Goal: Find specific page/section: Find specific page/section

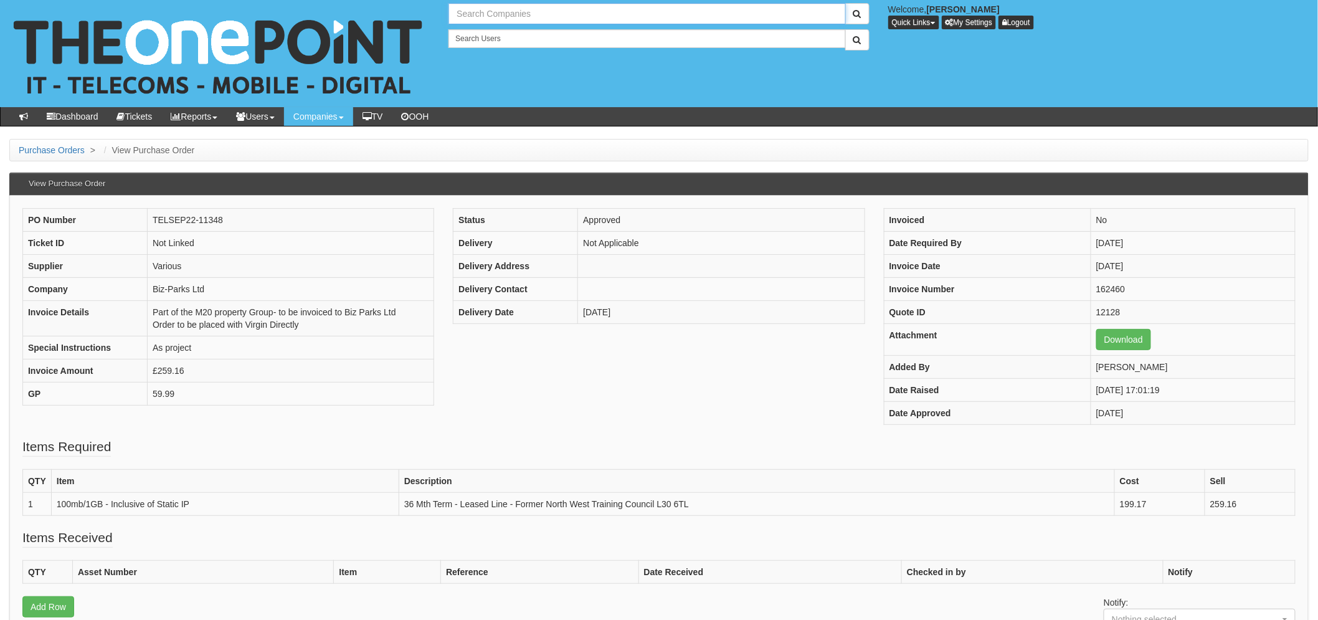
click at [546, 21] on input "text" at bounding box center [646, 13] width 397 height 21
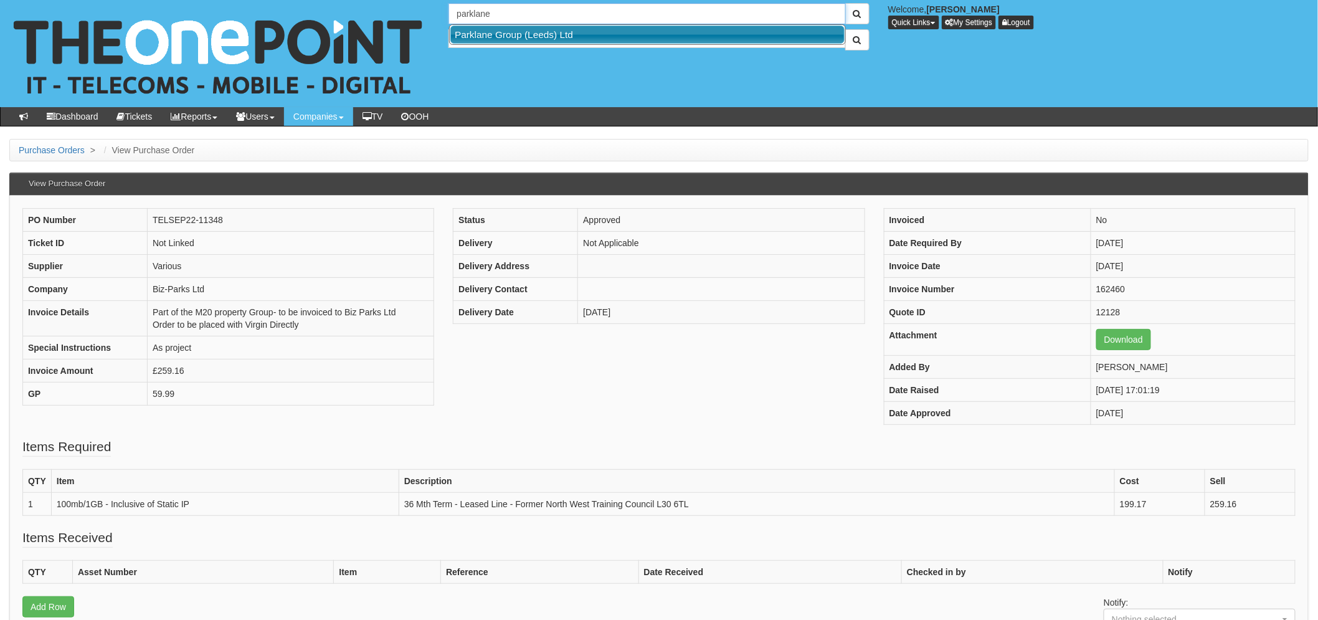
click at [539, 37] on link "Parklane Group (Leeds) Ltd" at bounding box center [647, 35] width 394 height 18
type input "Parklane Group (Leeds) Ltd"
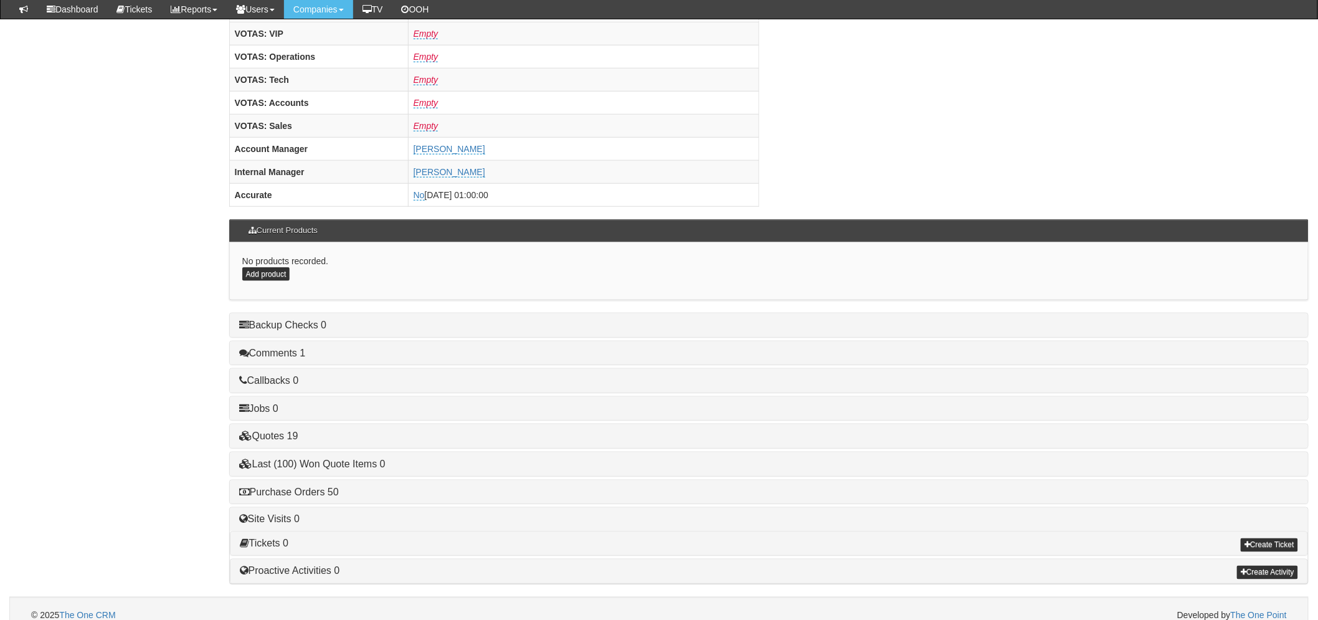
scroll to position [484, 0]
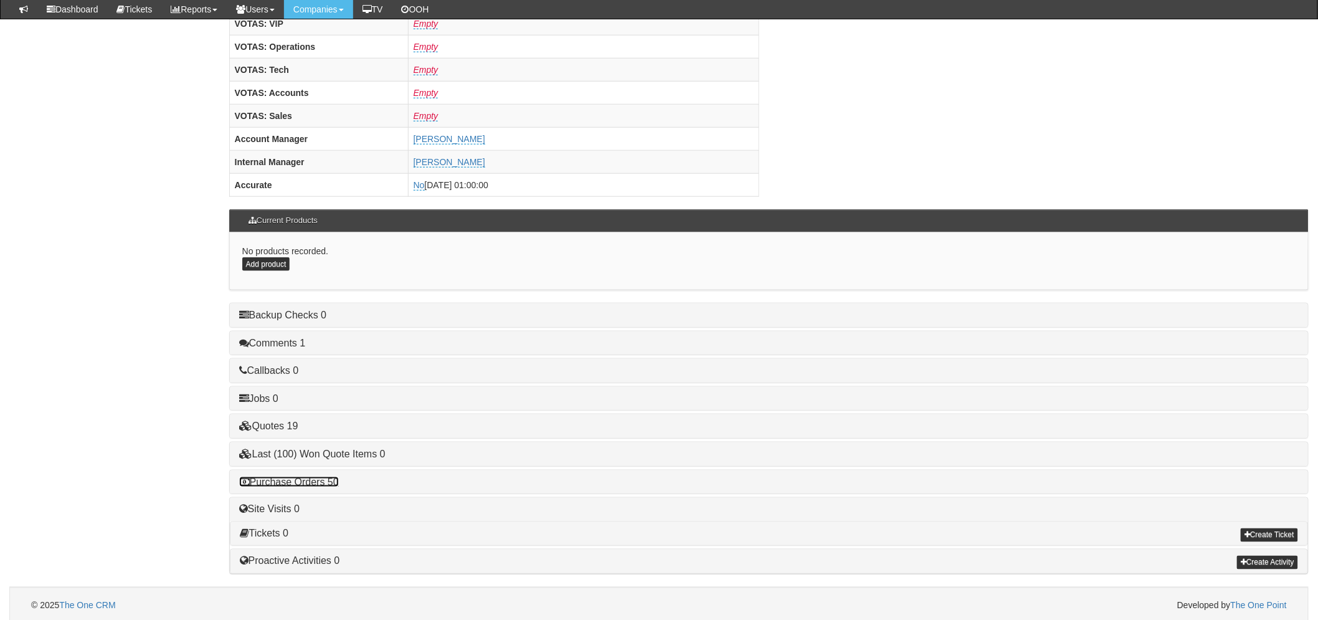
click at [326, 486] on link "Purchase Orders 50" at bounding box center [289, 481] width 100 height 11
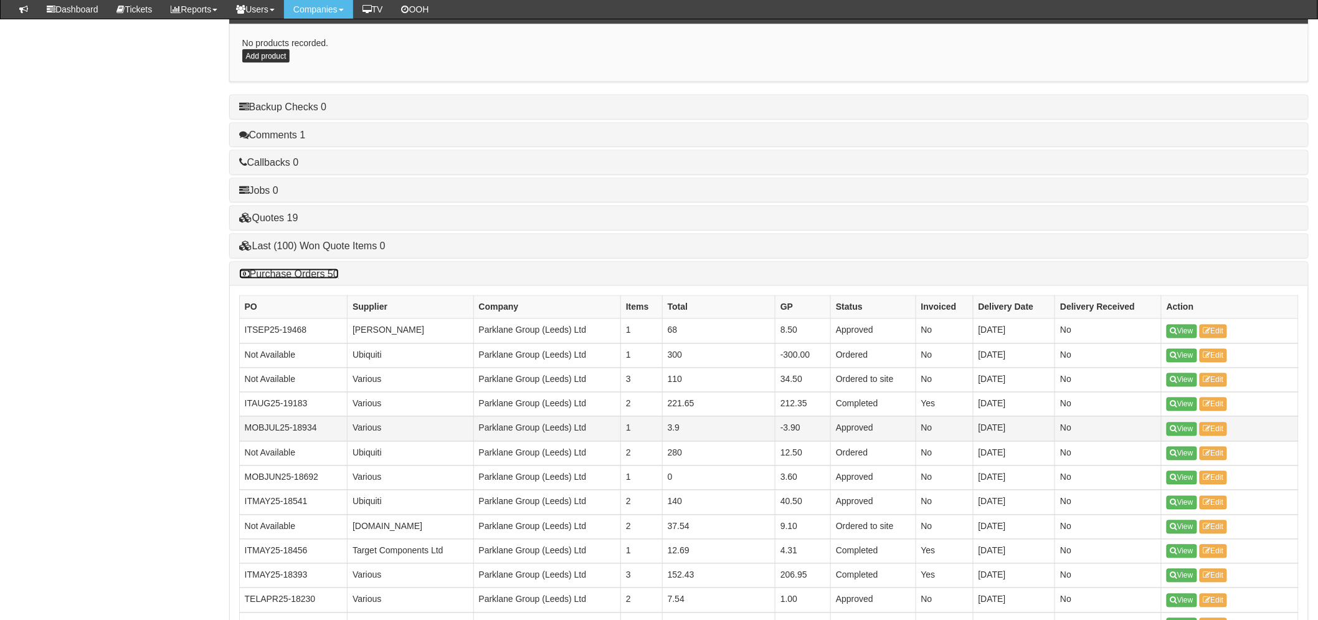
scroll to position [761, 0]
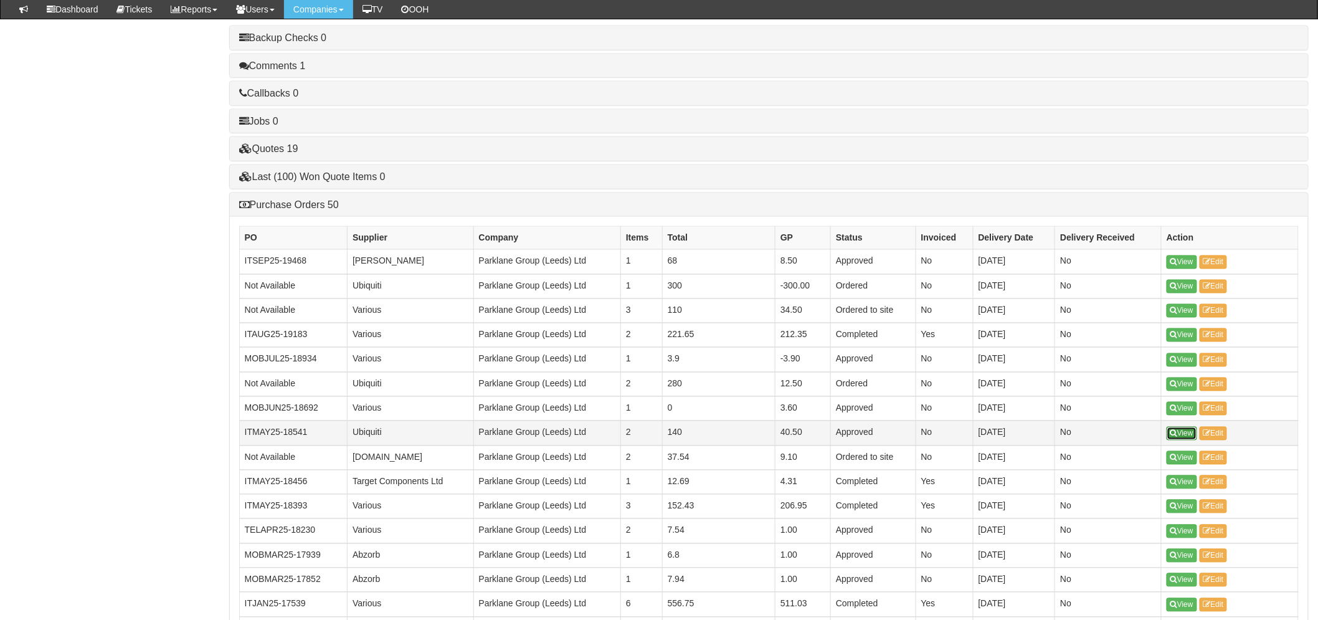
click at [1184, 433] on link "View" at bounding box center [1181, 434] width 31 height 14
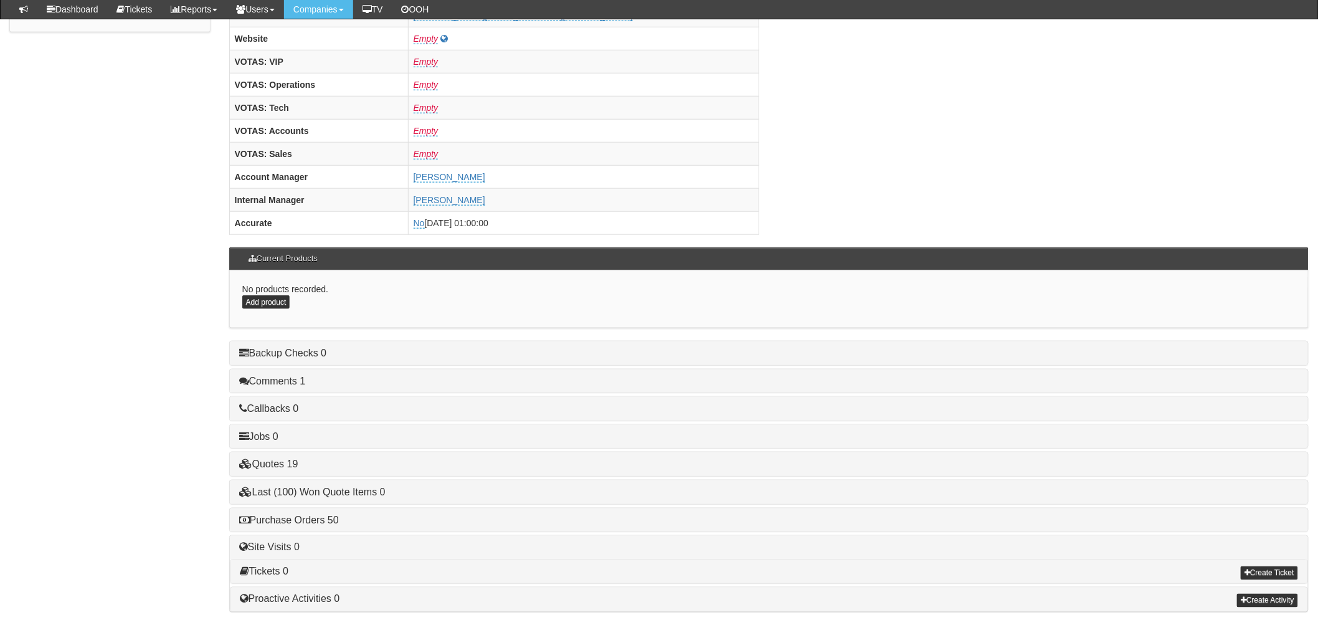
scroll to position [490, 0]
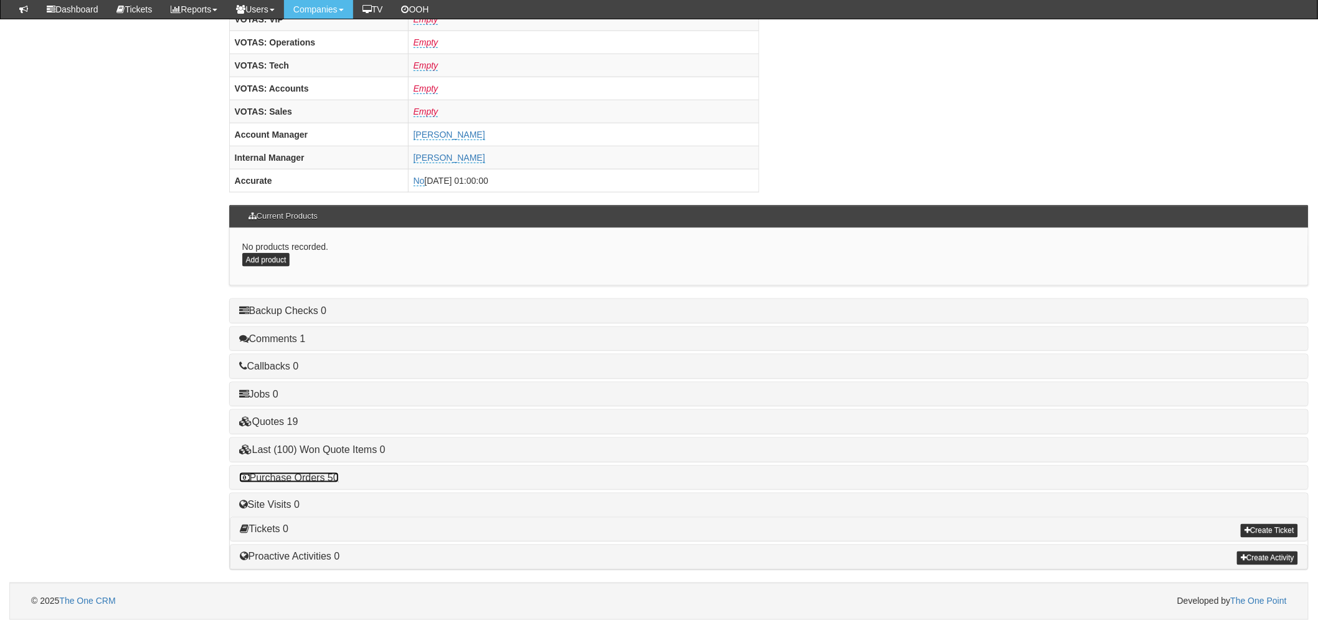
click at [294, 478] on link "Purchase Orders 50" at bounding box center [289, 477] width 100 height 11
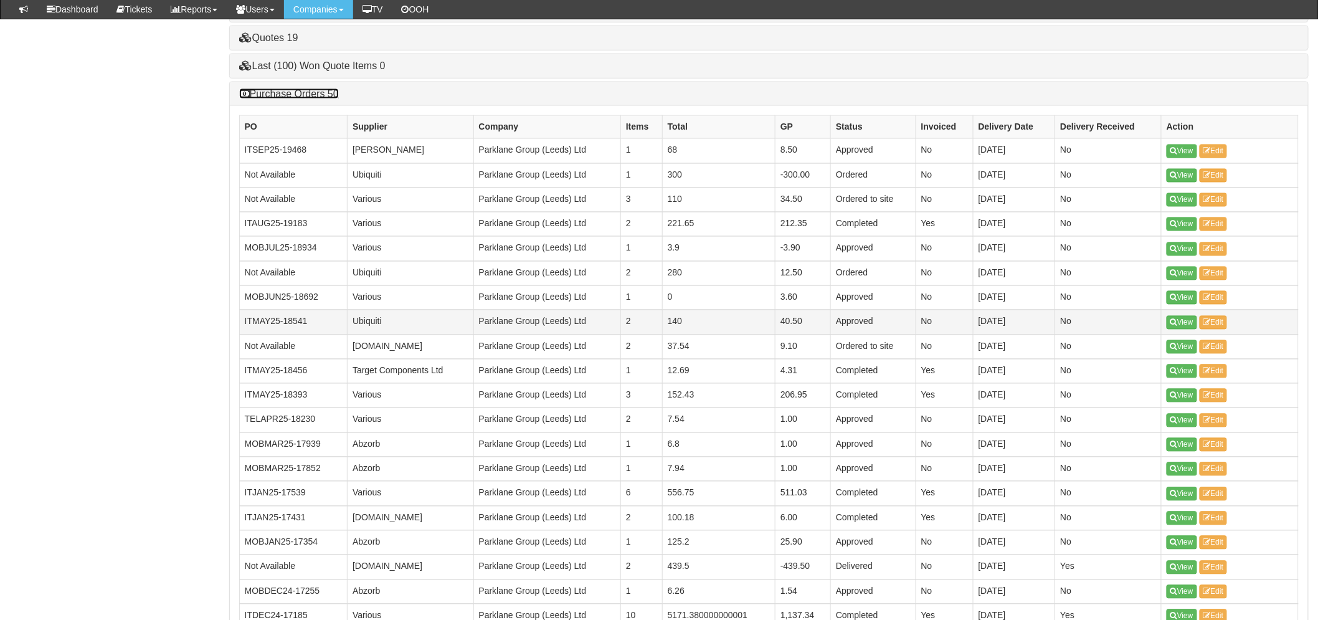
scroll to position [905, 0]
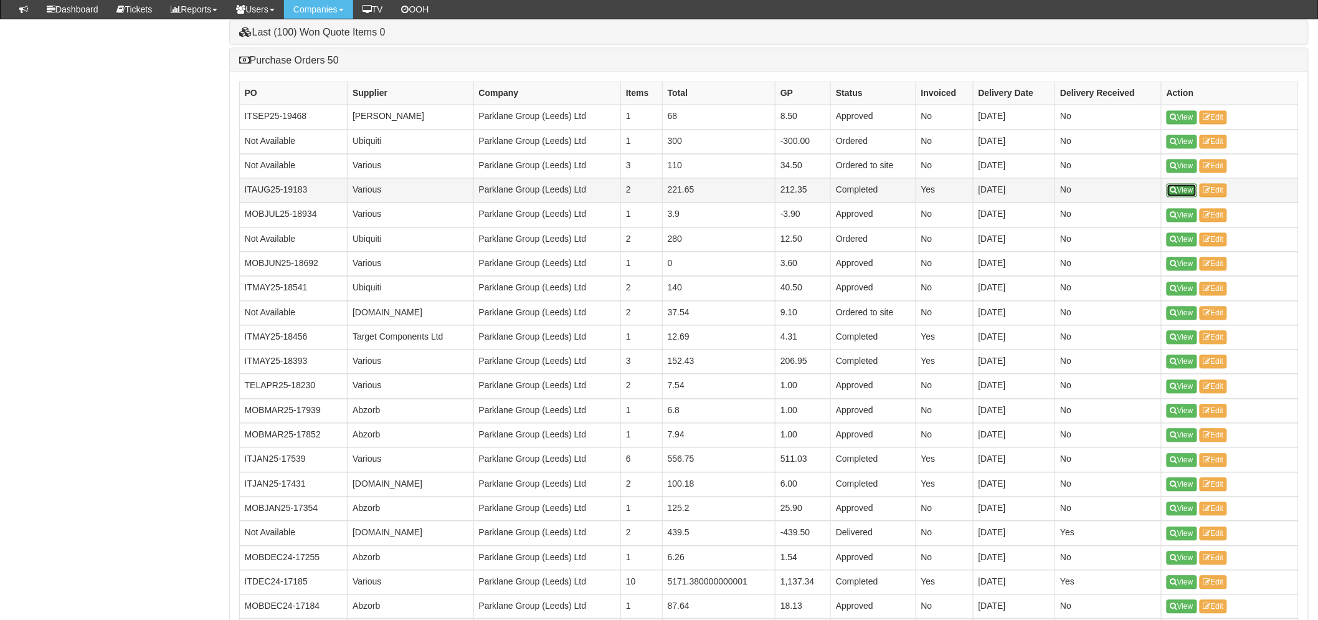
click at [1191, 193] on link "View" at bounding box center [1181, 191] width 31 height 14
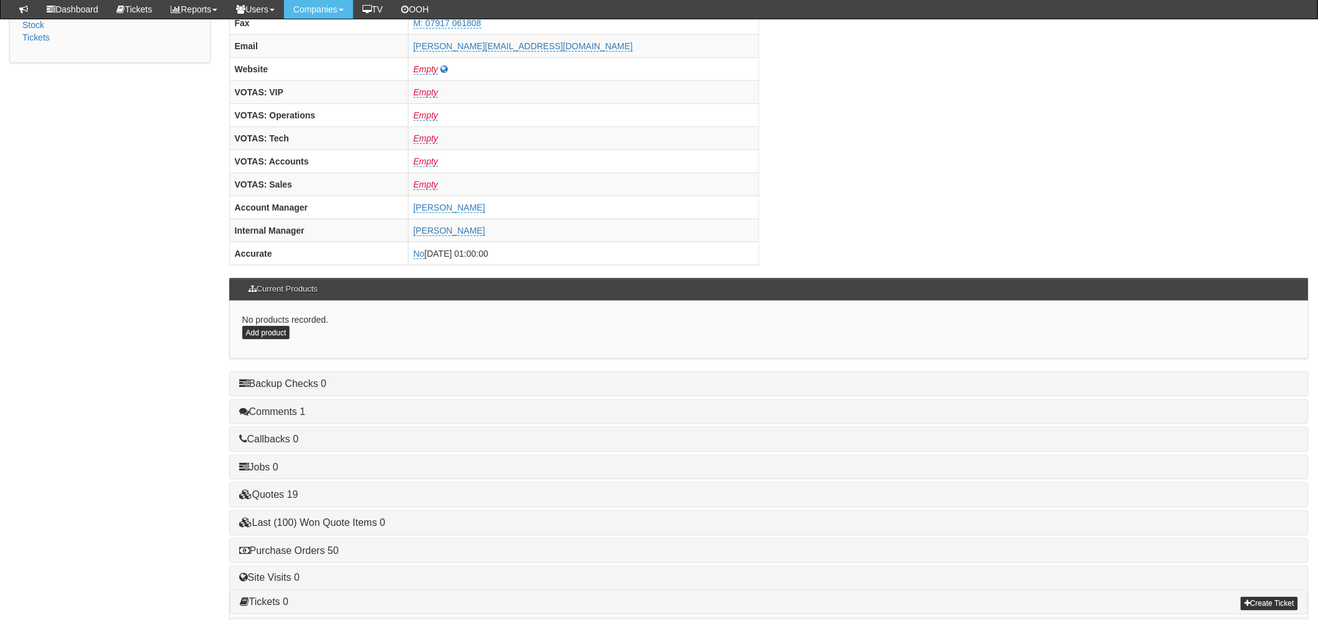
scroll to position [490, 0]
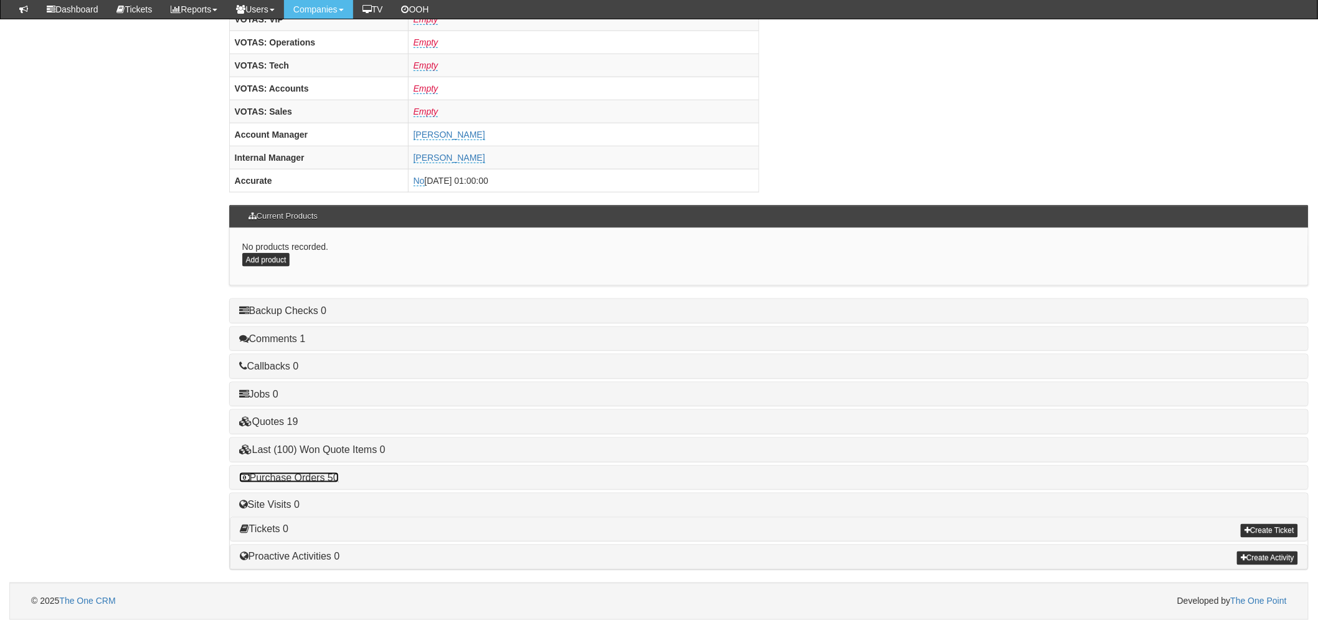
click at [301, 476] on link "Purchase Orders 50" at bounding box center [289, 477] width 100 height 11
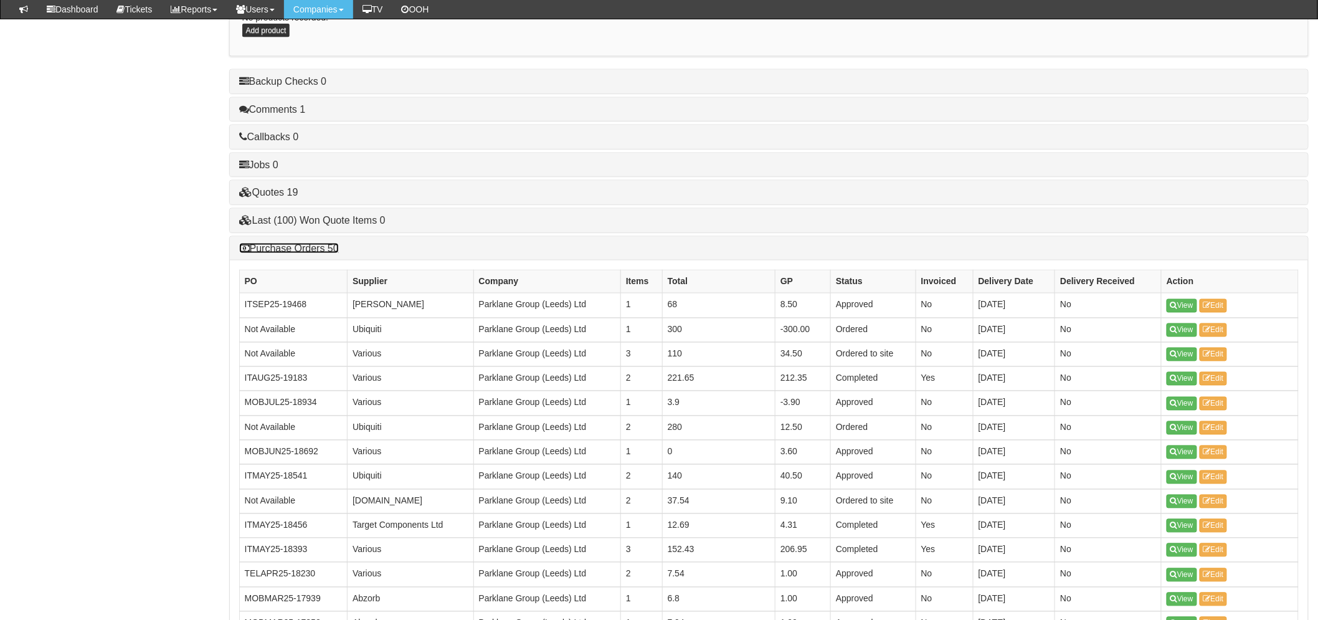
scroll to position [905, 0]
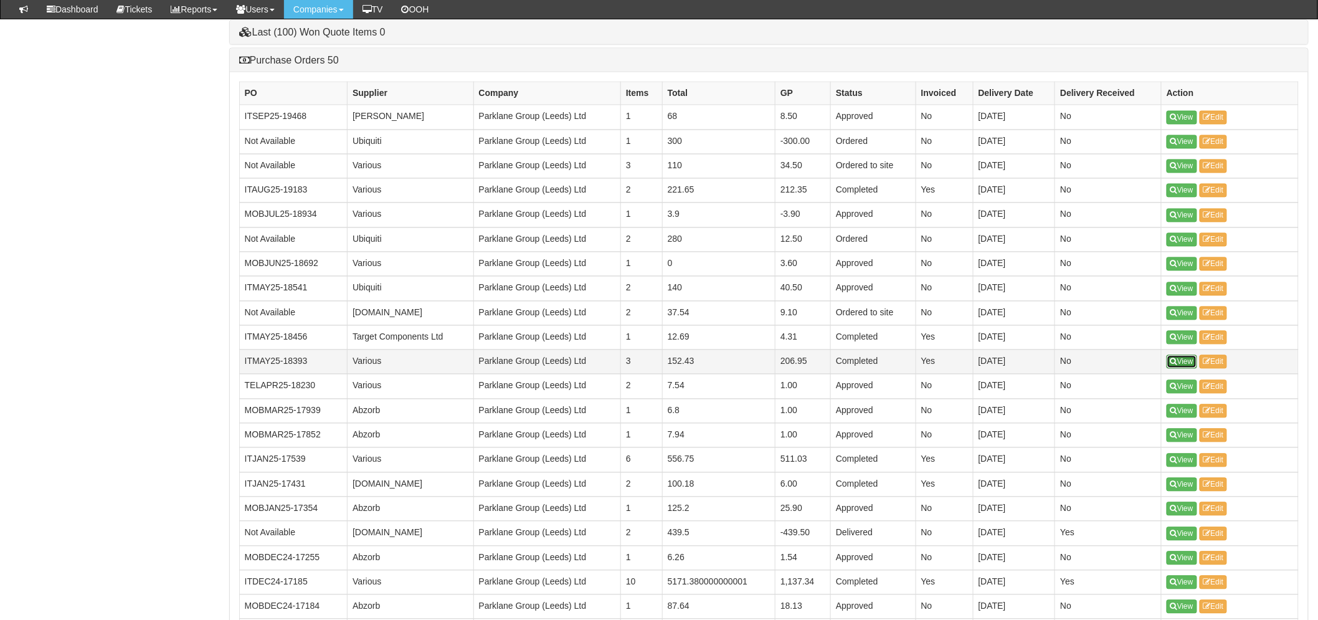
click at [1181, 362] on link "View" at bounding box center [1181, 362] width 31 height 14
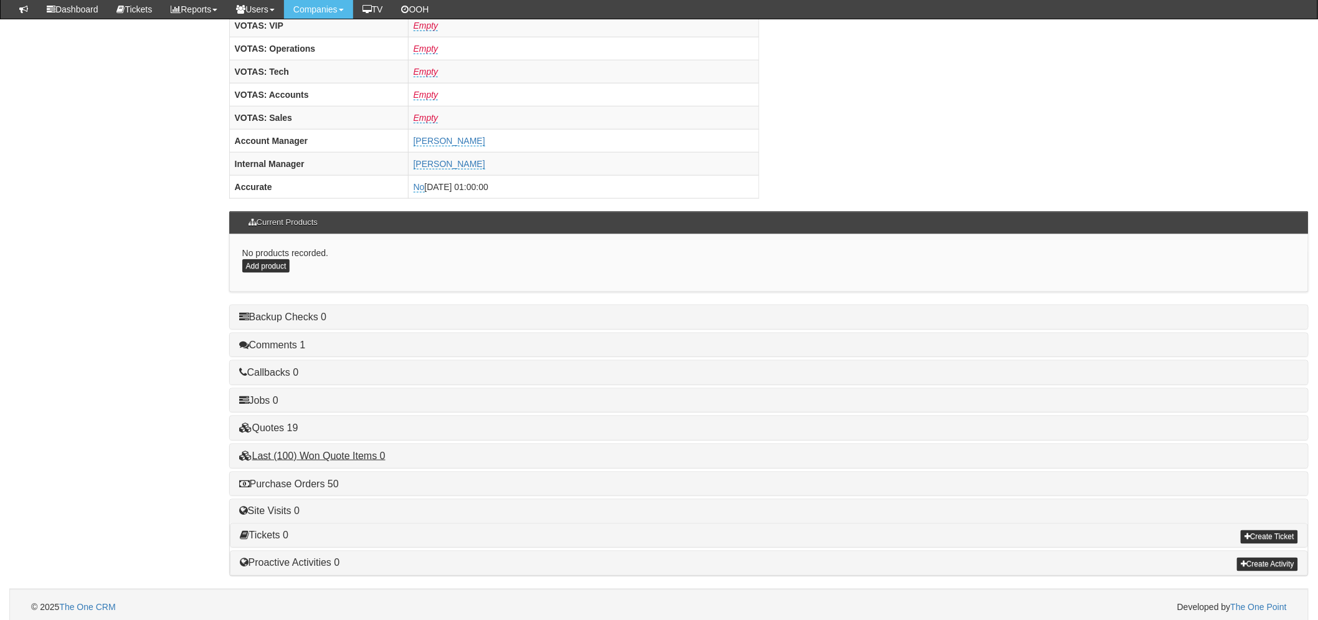
scroll to position [490, 0]
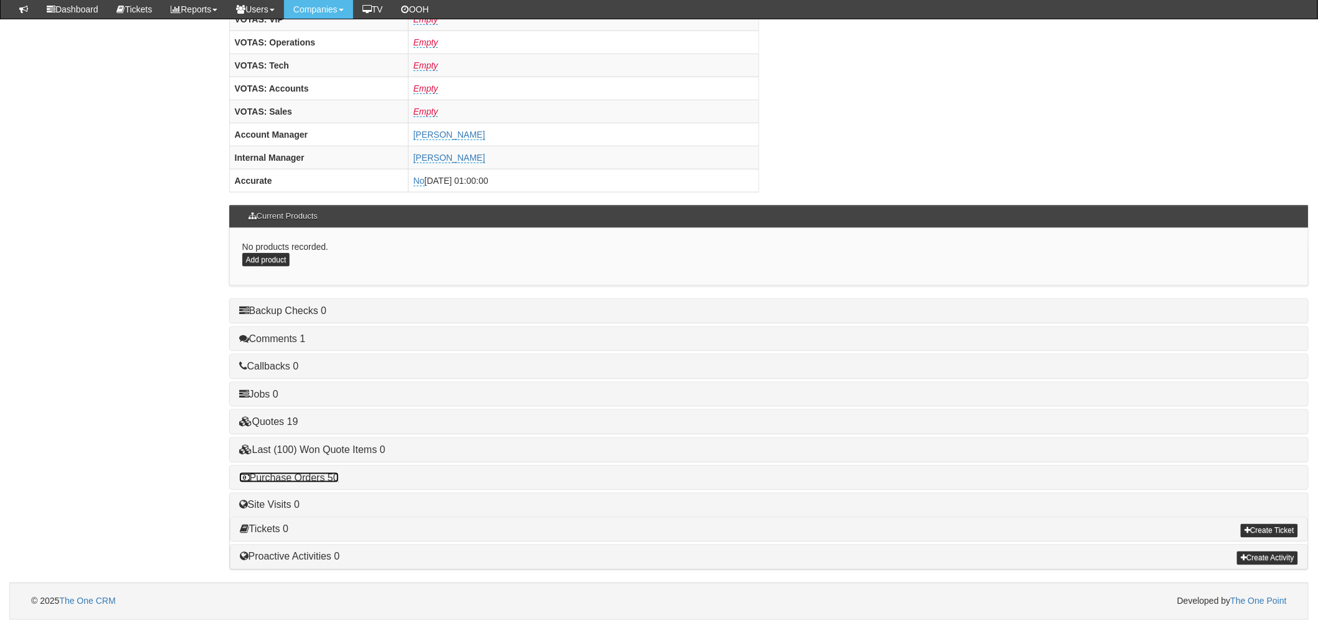
click at [301, 478] on link "Purchase Orders 50" at bounding box center [289, 477] width 100 height 11
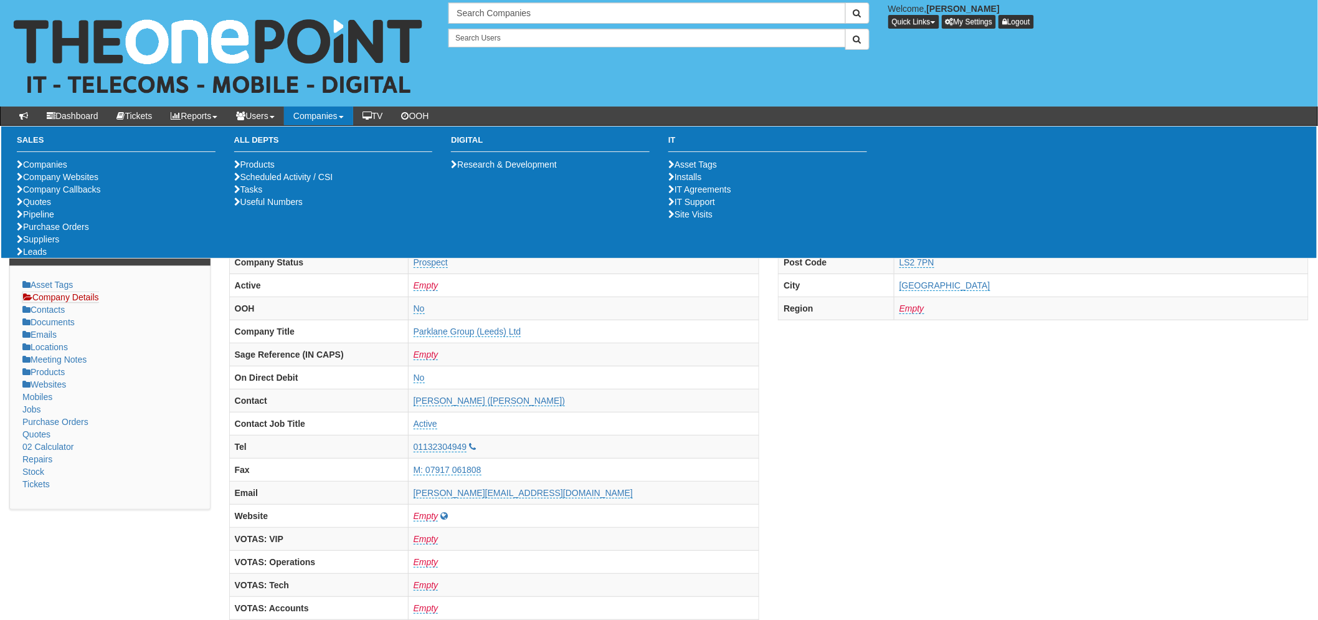
scroll to position [0, 0]
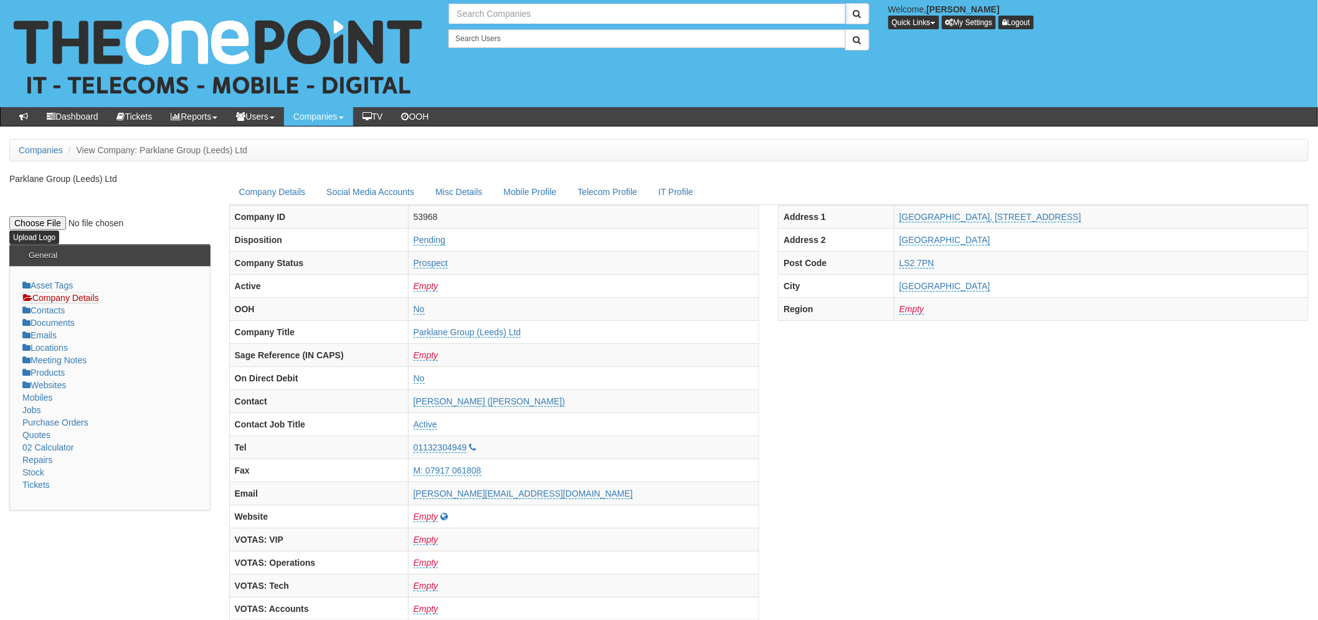
click at [496, 14] on input "text" at bounding box center [646, 13] width 397 height 21
click at [512, 29] on link "Roomzzz Ltd" at bounding box center [647, 34] width 393 height 17
type input "Roomzzz Ltd"
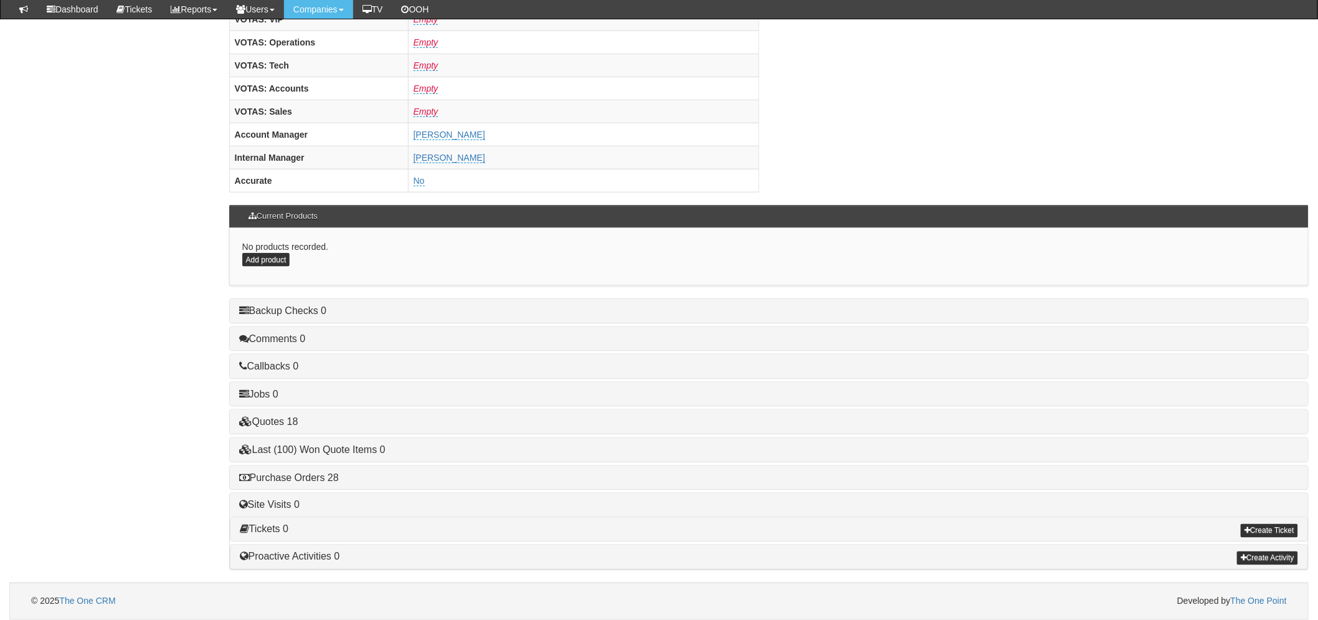
scroll to position [490, 0]
click at [276, 475] on link "Purchase Orders 28" at bounding box center [289, 477] width 100 height 11
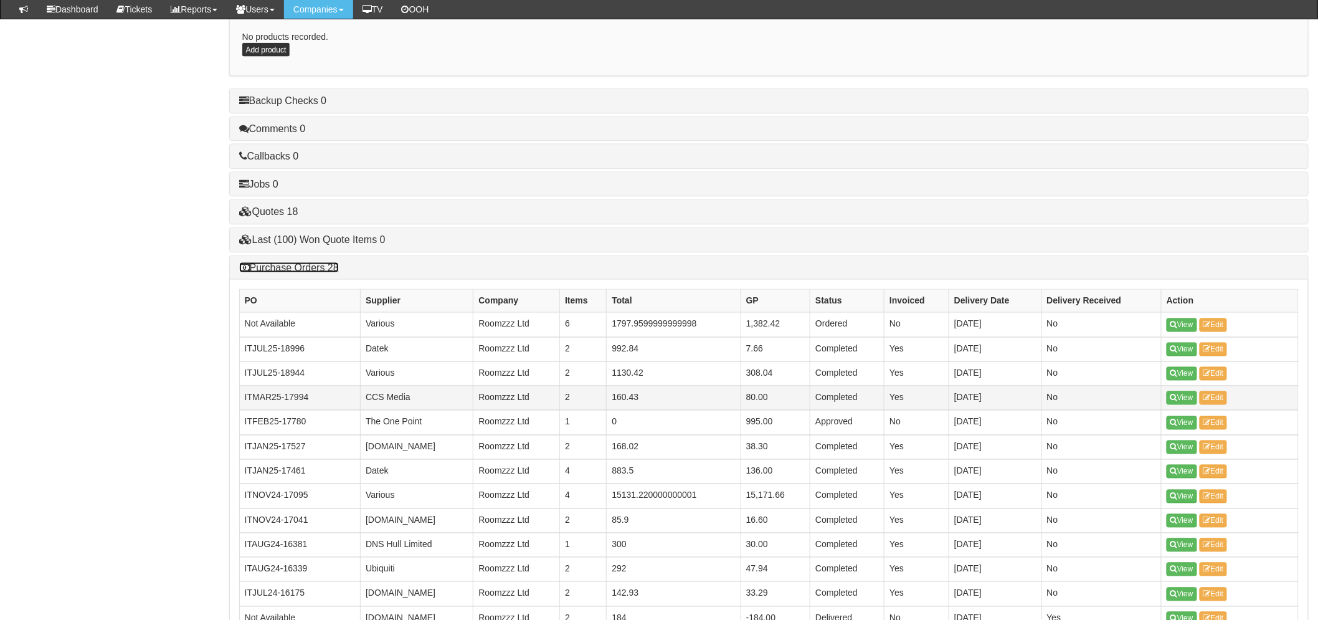
scroll to position [697, 0]
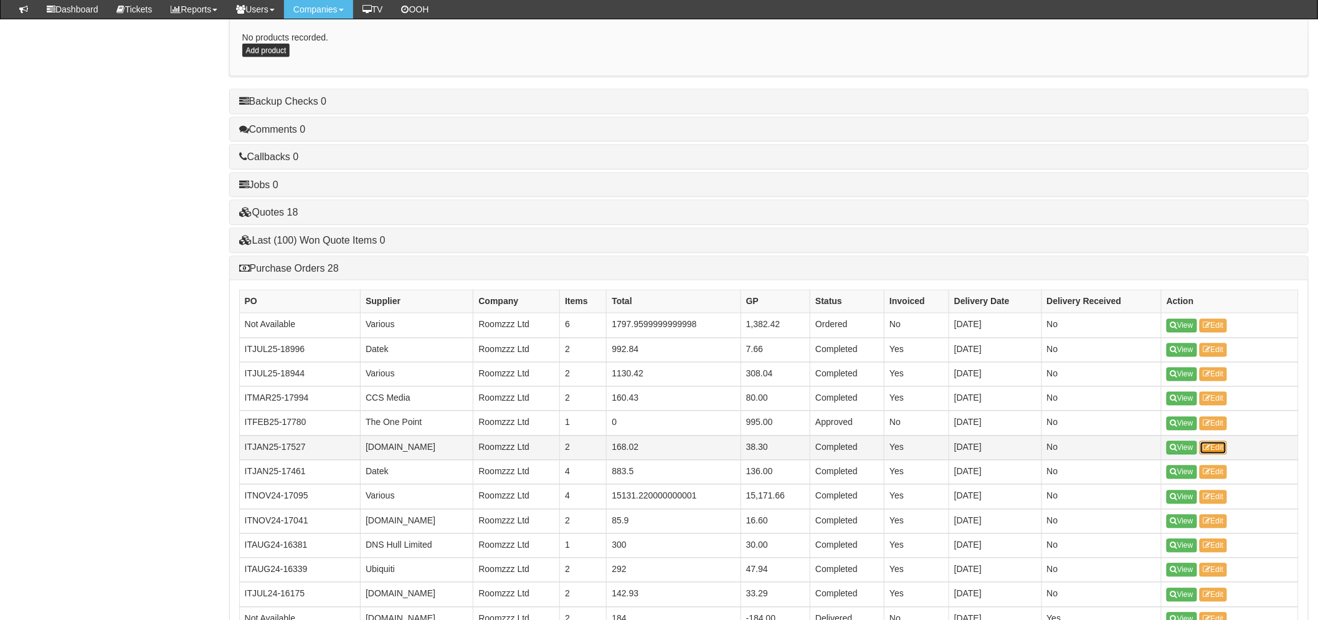
click at [1201, 445] on link "Edit" at bounding box center [1213, 448] width 28 height 14
click at [1180, 447] on link "View" at bounding box center [1181, 448] width 31 height 14
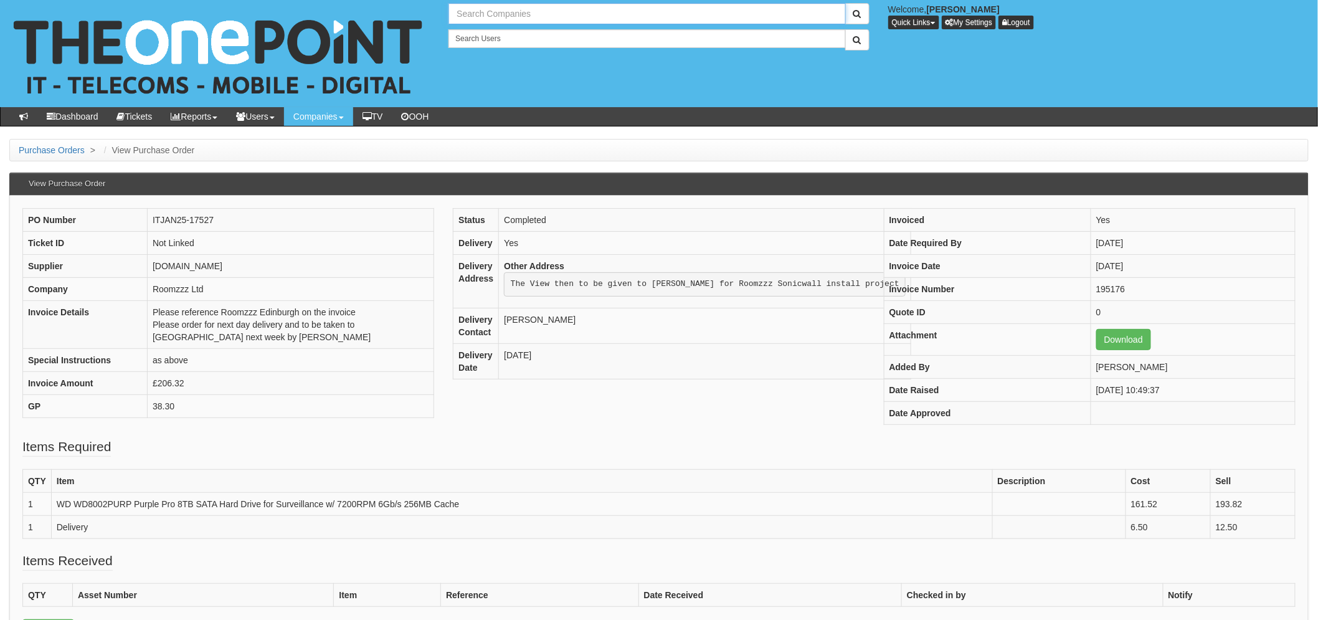
click at [503, 8] on input "text" at bounding box center [646, 13] width 397 height 21
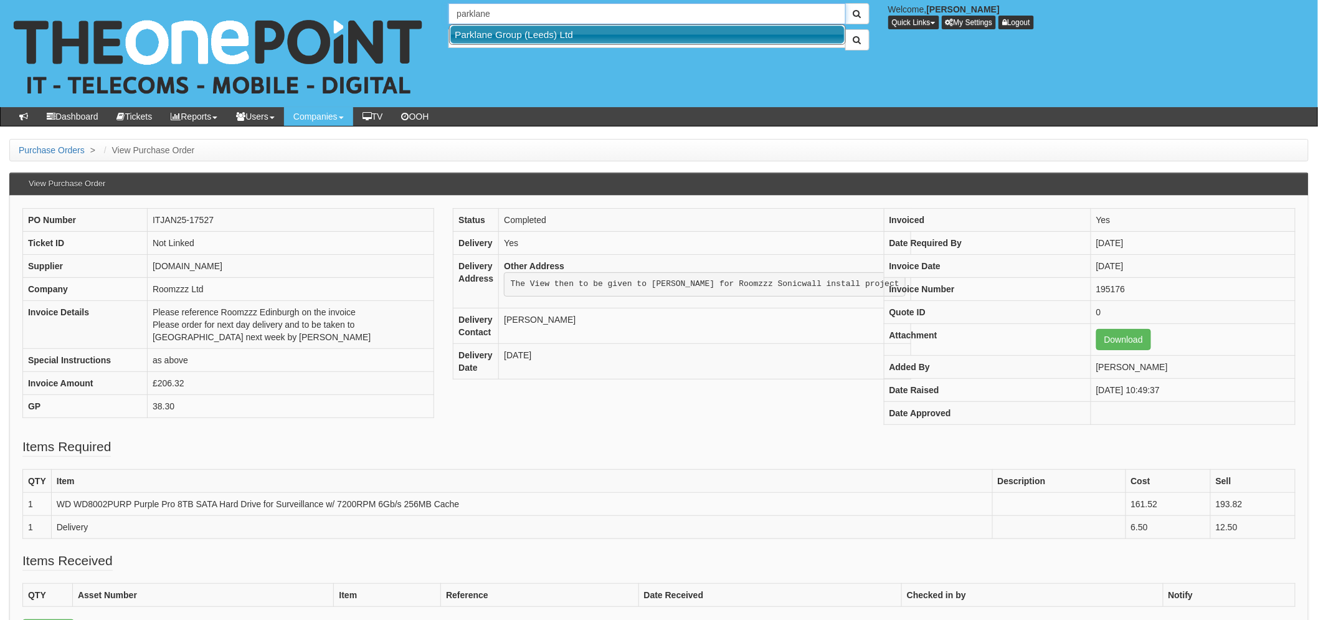
click at [527, 32] on link "Parklane Group (Leeds) Ltd" at bounding box center [647, 35] width 394 height 18
type input "Parklane Group (Leeds) Ltd"
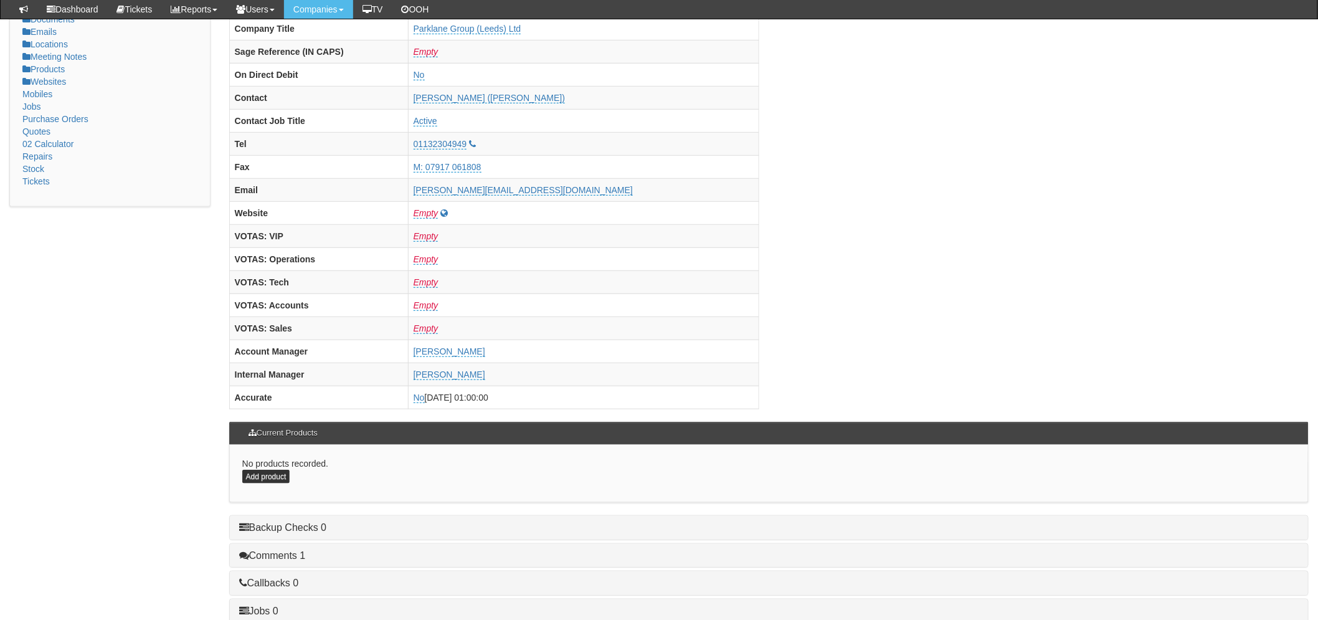
scroll to position [484, 0]
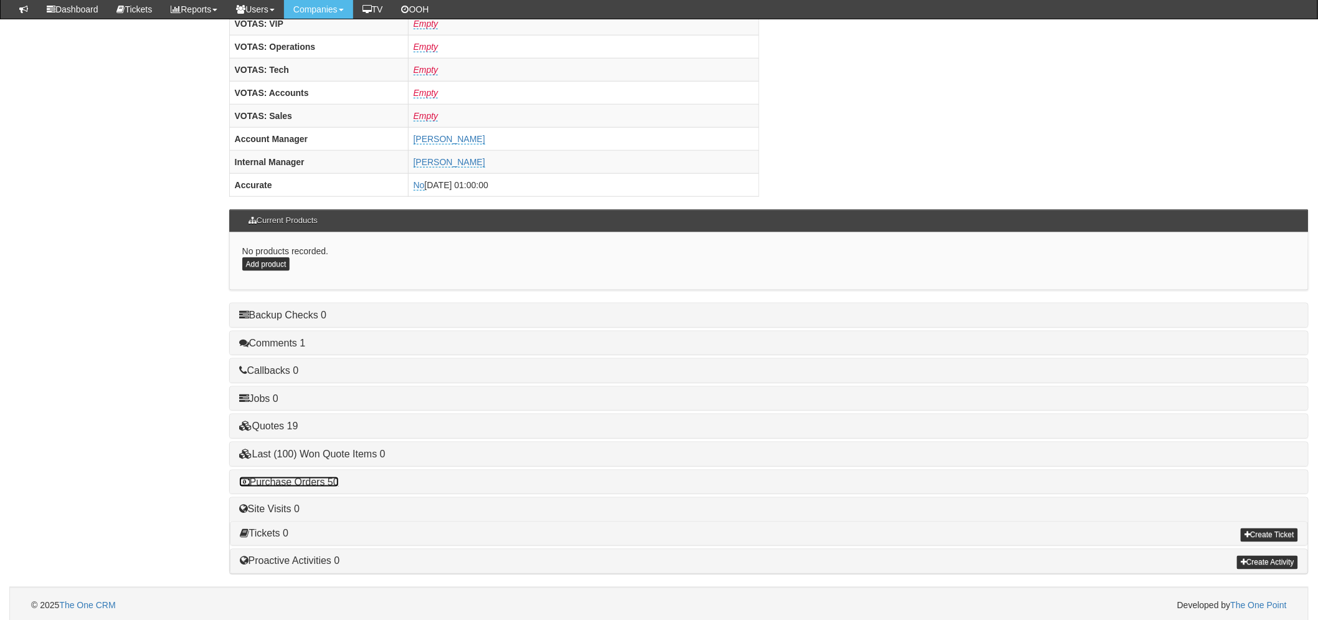
click at [305, 484] on link "Purchase Orders 50" at bounding box center [289, 481] width 100 height 11
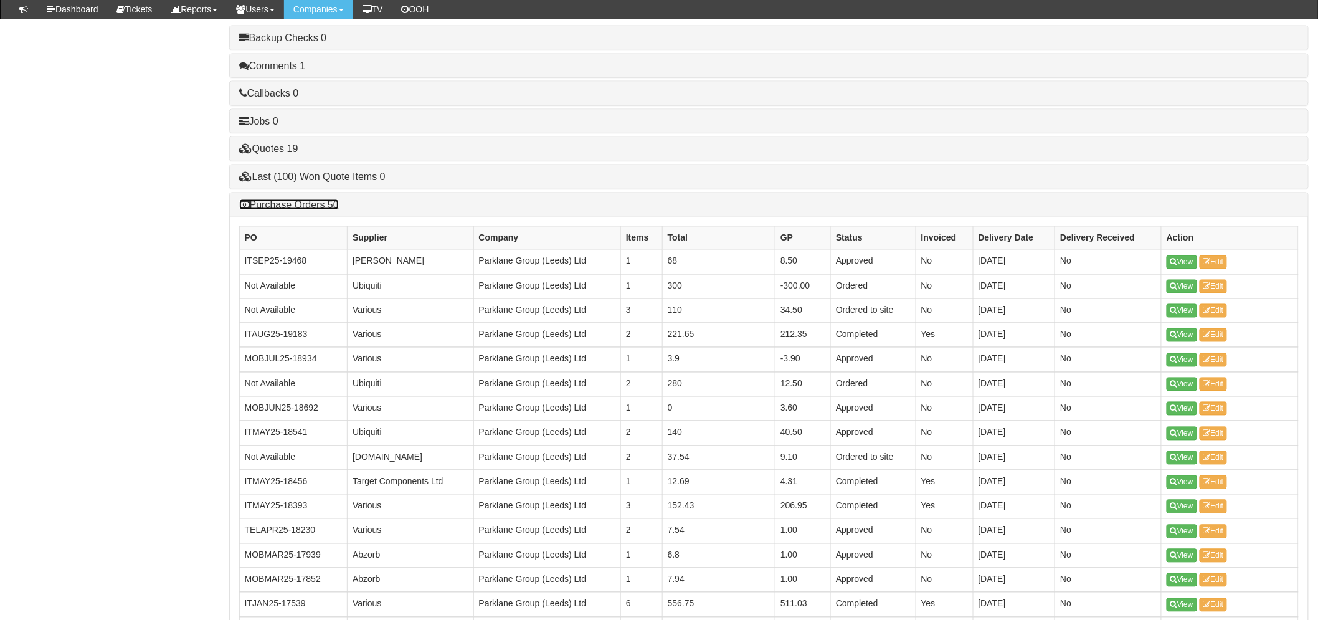
scroll to position [760, 0]
click at [1192, 389] on link "View" at bounding box center [1181, 385] width 31 height 14
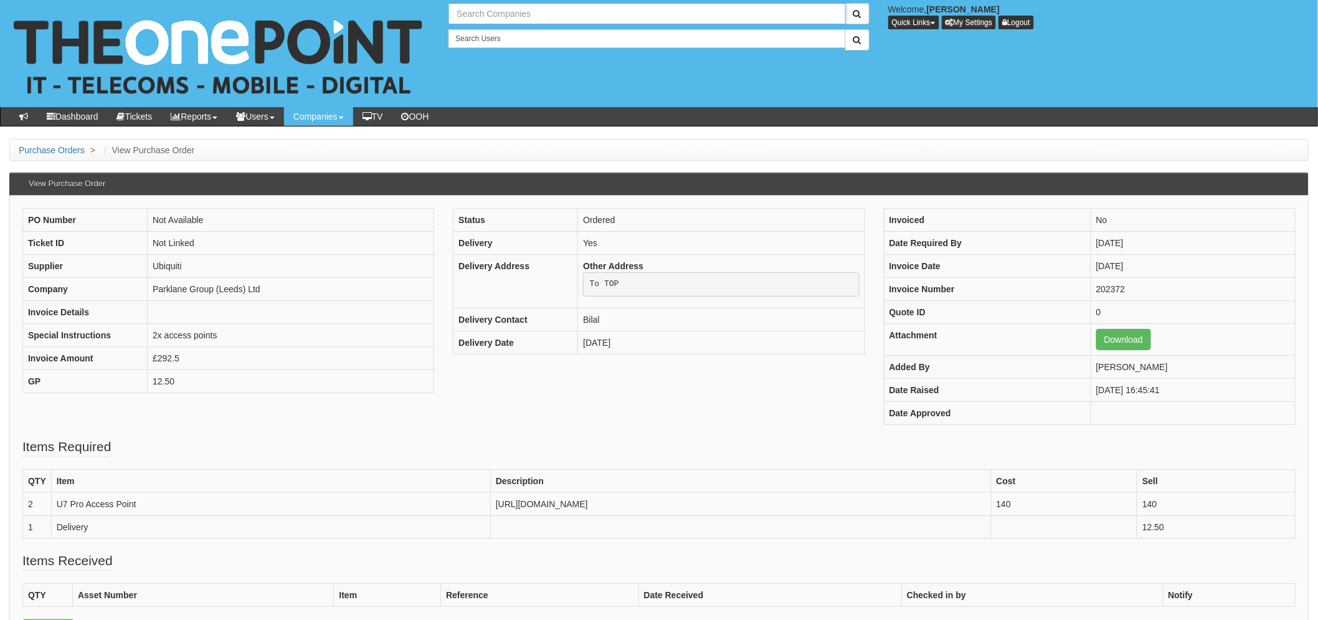
click at [528, 14] on input "text" at bounding box center [646, 13] width 397 height 21
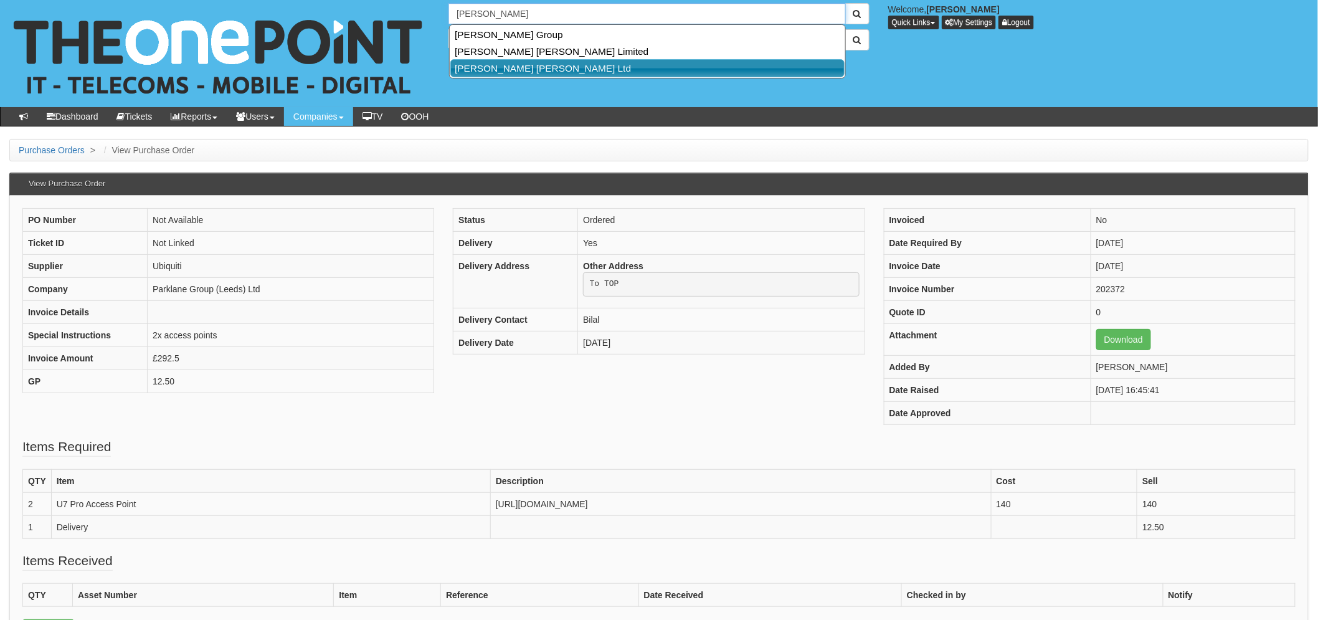
click at [567, 63] on link "[PERSON_NAME] [PERSON_NAME] Ltd" at bounding box center [647, 68] width 394 height 18
type input "[PERSON_NAME] [PERSON_NAME] Ltd"
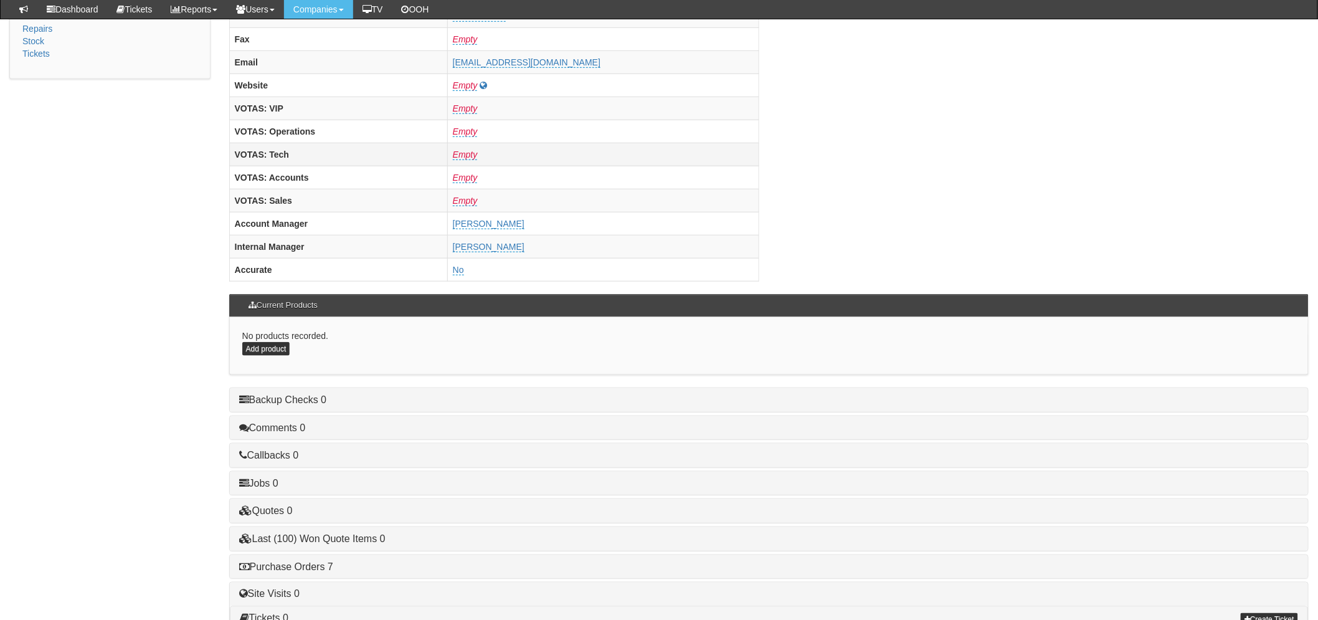
scroll to position [490, 0]
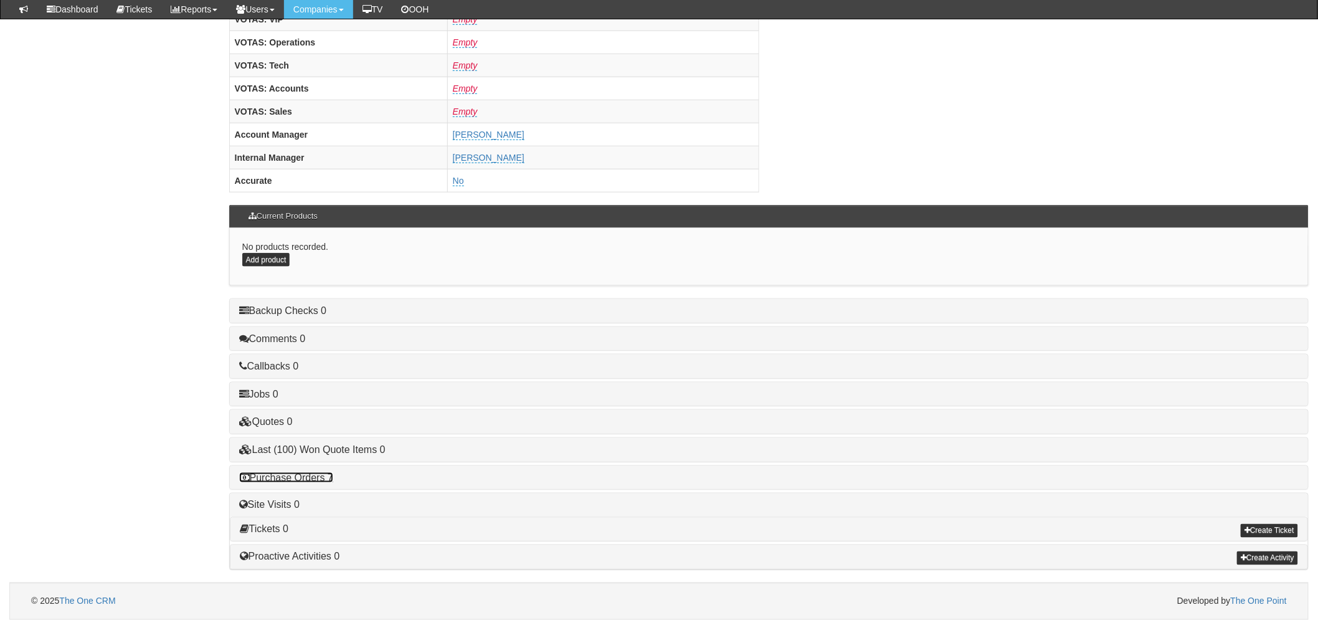
click at [324, 475] on link "Purchase Orders 7" at bounding box center [286, 477] width 94 height 11
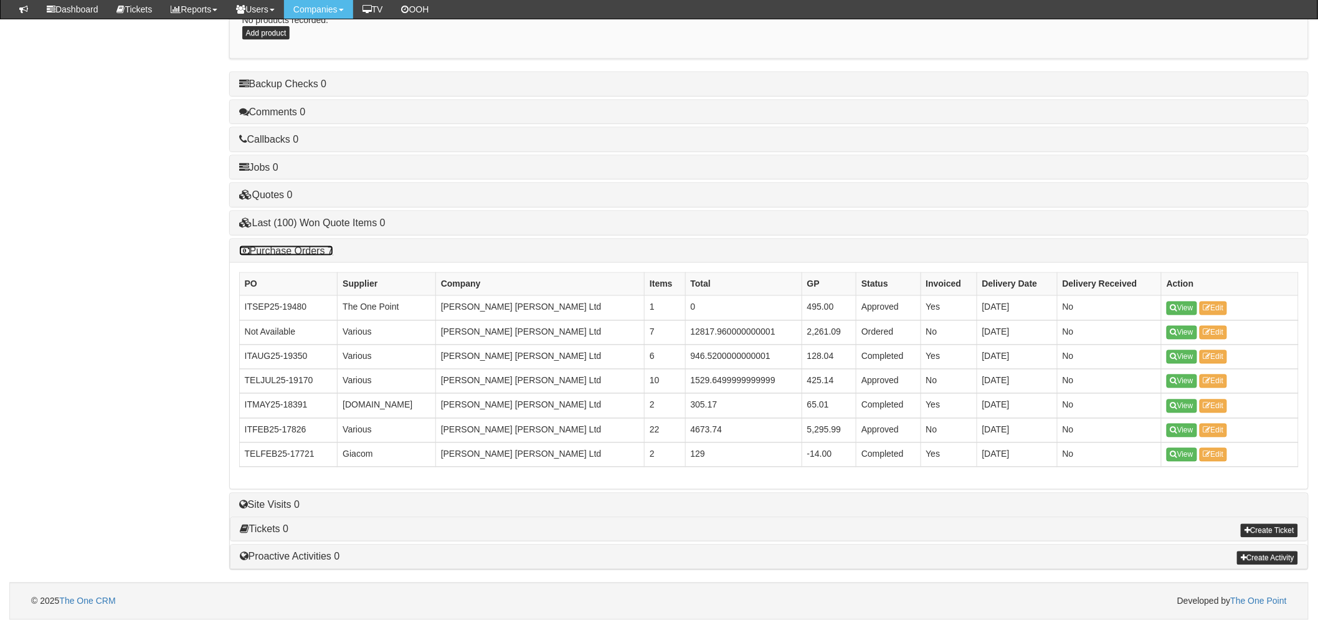
scroll to position [717, 0]
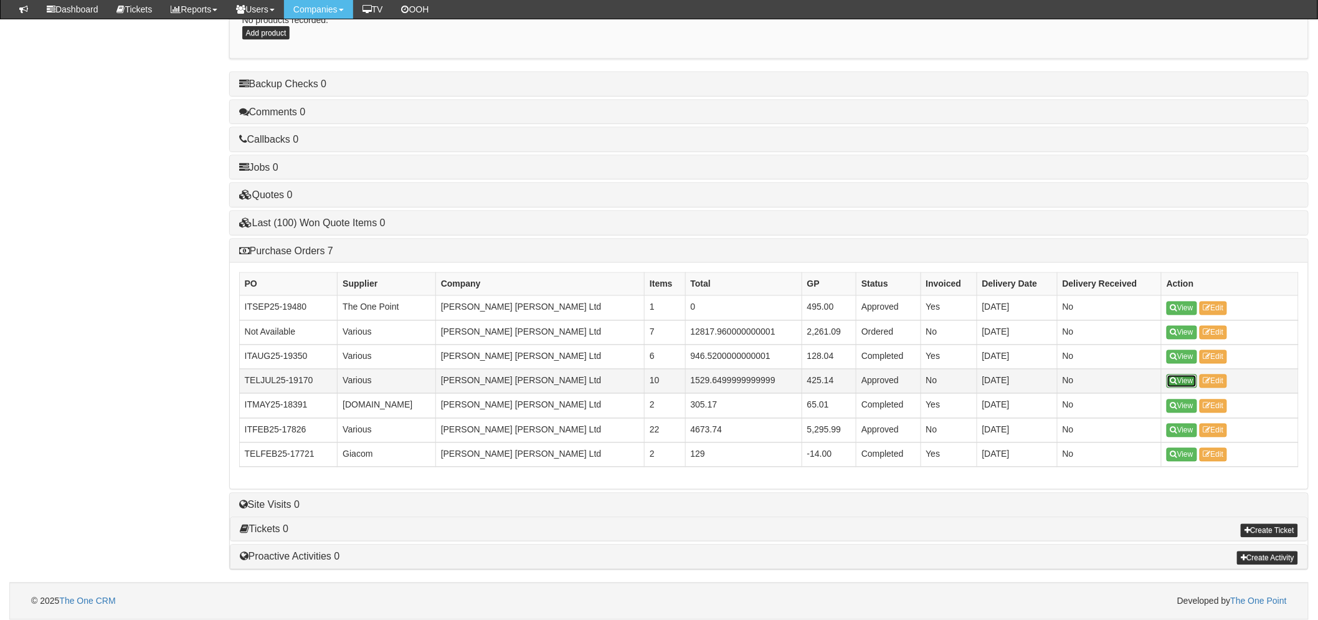
click at [1178, 383] on link "View" at bounding box center [1181, 381] width 31 height 14
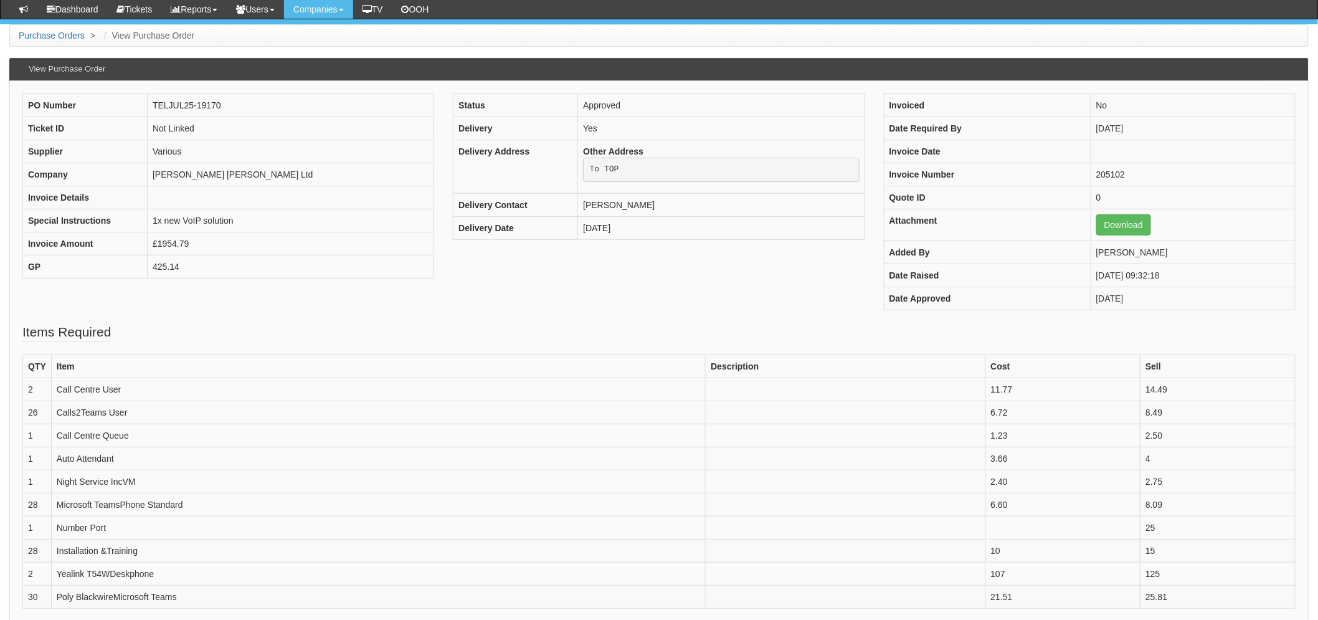
scroll to position [138, 0]
